Goal: Task Accomplishment & Management: Manage account settings

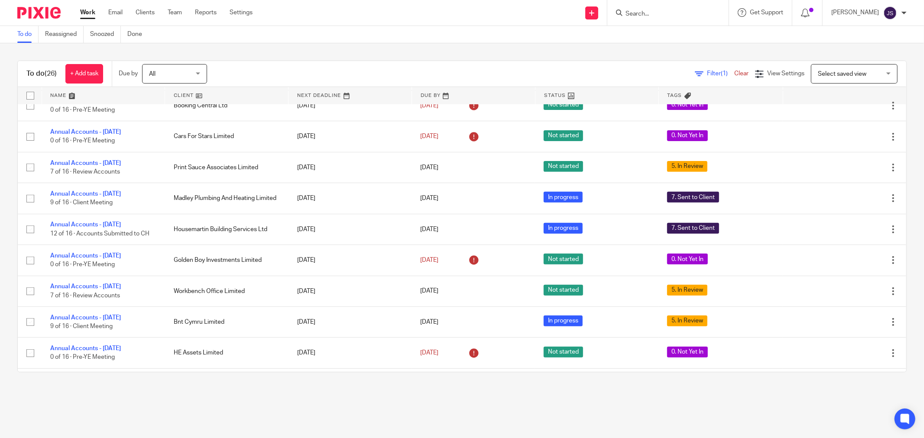
scroll to position [288, 0]
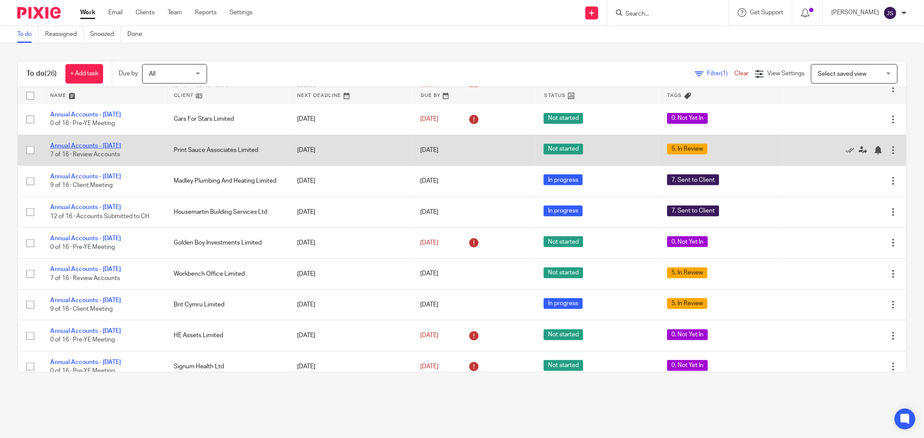
click at [121, 146] on link "Annual Accounts - [DATE]" at bounding box center [85, 146] width 71 height 6
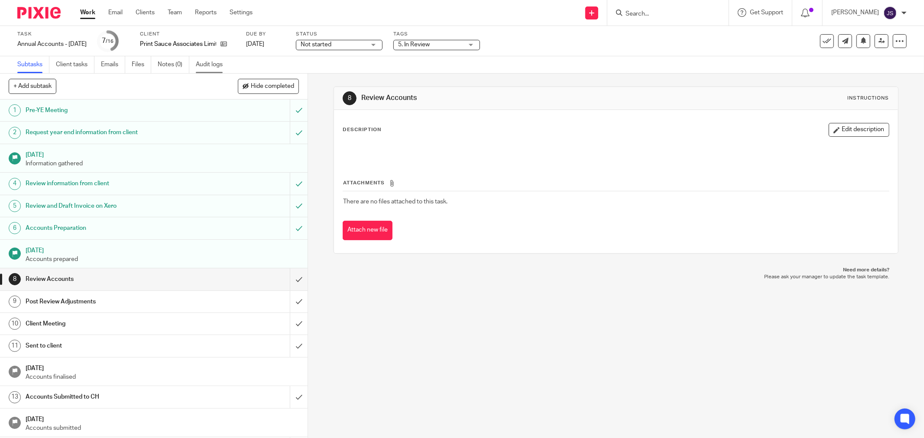
click at [219, 65] on link "Audit logs" at bounding box center [212, 64] width 33 height 17
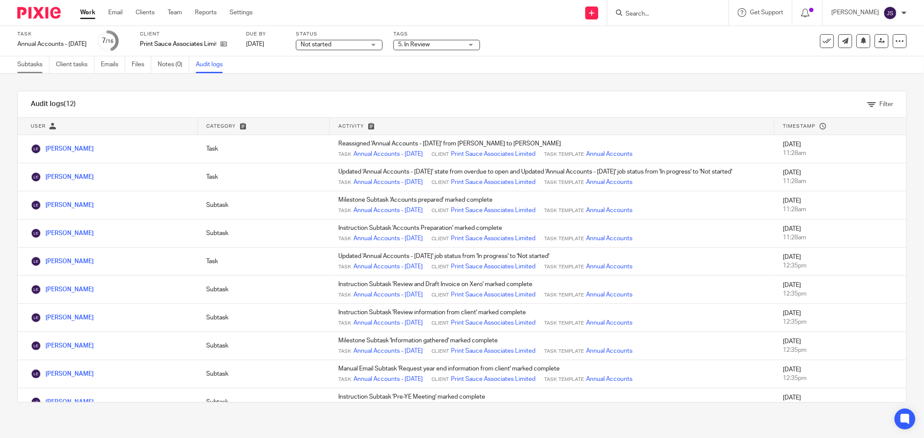
click at [33, 70] on link "Subtasks" at bounding box center [33, 64] width 32 height 17
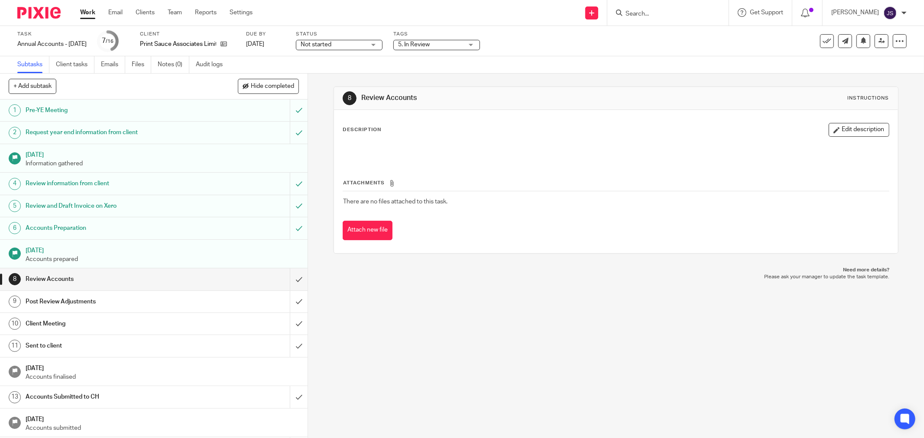
drag, startPoint x: 0, startPoint y: 0, endPoint x: 432, endPoint y: 40, distance: 433.6
click at [432, 40] on span "5. In Review" at bounding box center [430, 44] width 65 height 9
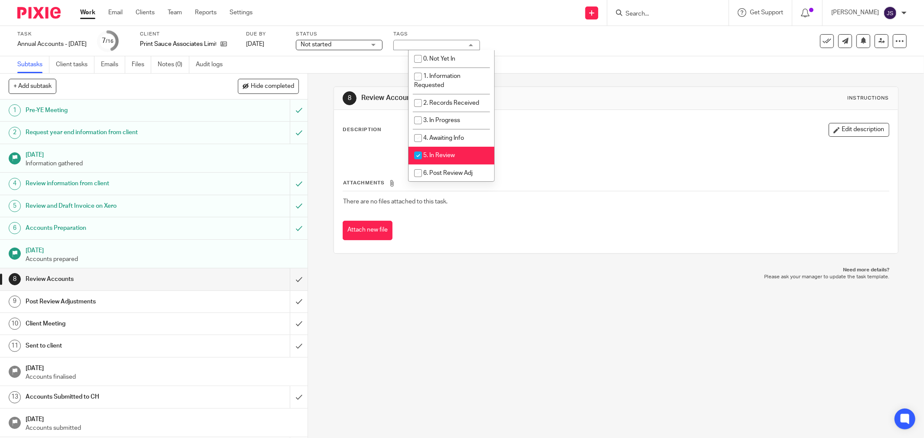
click at [442, 151] on li "5. In Review" at bounding box center [451, 156] width 86 height 18
checkbox input "false"
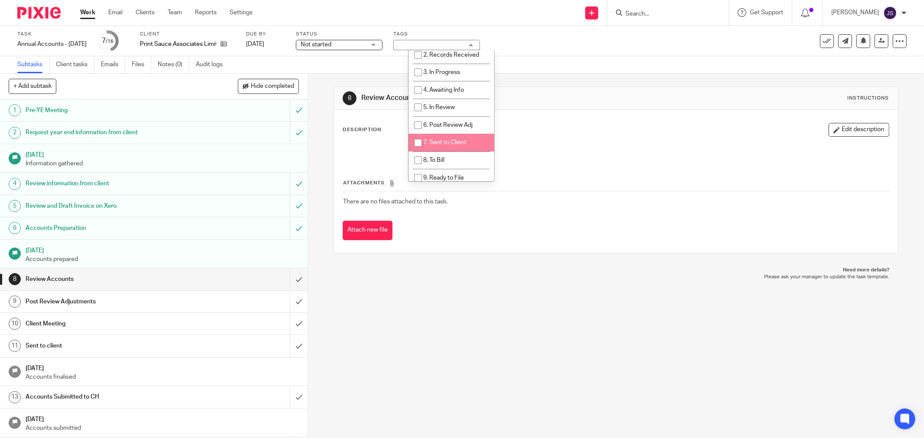
click at [447, 145] on span "7. Sent to Client" at bounding box center [444, 142] width 43 height 6
checkbox input "true"
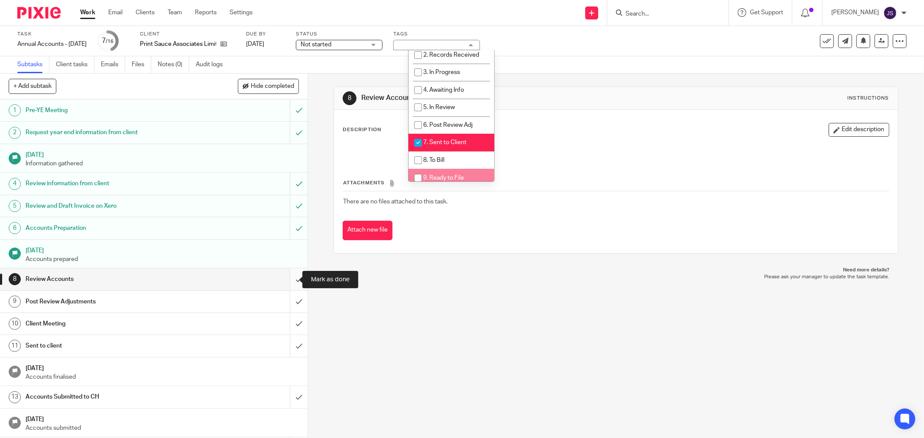
click at [291, 276] on input "submit" at bounding box center [153, 279] width 307 height 22
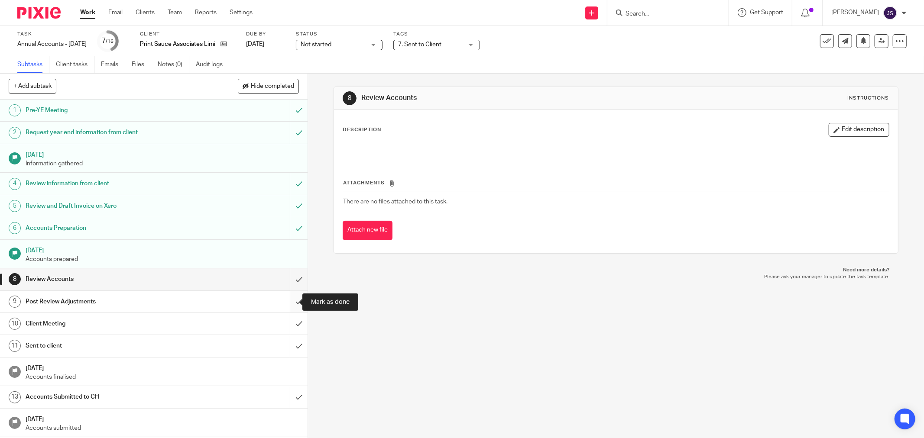
click at [293, 300] on input "submit" at bounding box center [153, 302] width 307 height 22
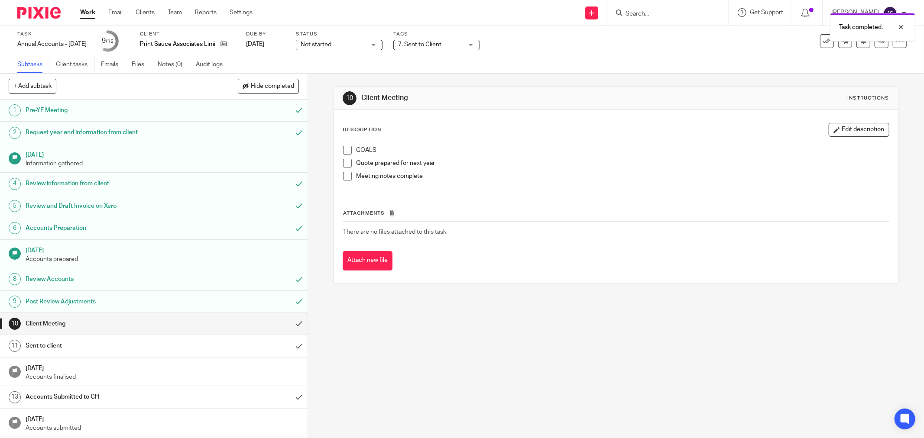
click at [53, 12] on img at bounding box center [38, 13] width 43 height 12
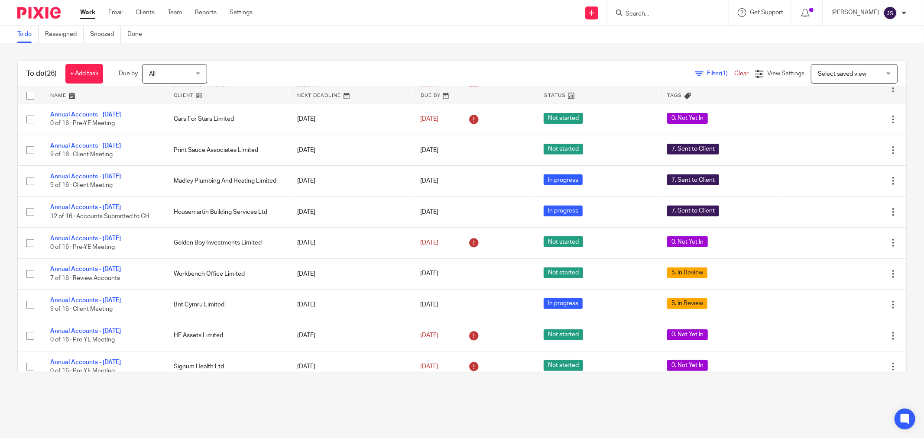
scroll to position [336, 0]
